Goal: Task Accomplishment & Management: Manage account settings

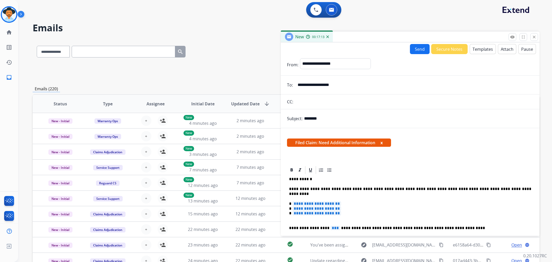
select select "**********"
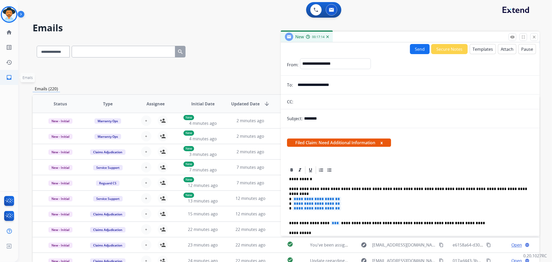
click at [10, 77] on mat-icon "inbox" at bounding box center [9, 77] width 6 height 6
click at [5, 247] on img at bounding box center [8, 246] width 9 height 10
click at [37, 250] on span "Log out" at bounding box center [34, 247] width 31 height 8
